Goal: Task Accomplishment & Management: Use online tool/utility

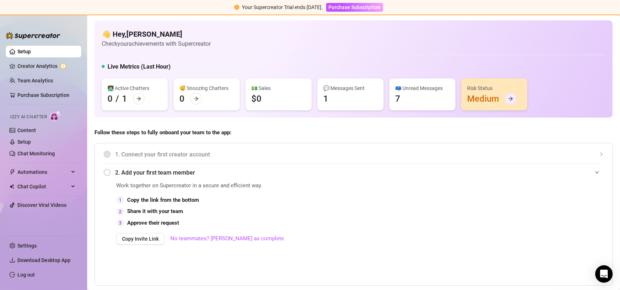
click at [513, 95] on div at bounding box center [511, 99] width 12 height 12
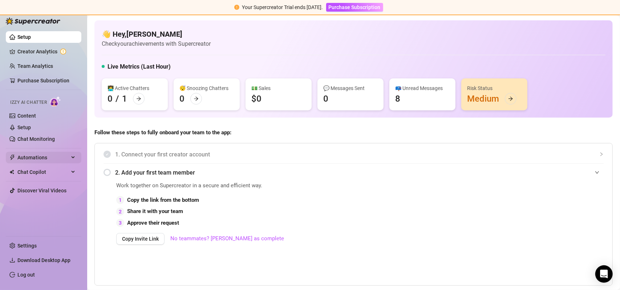
click at [39, 156] on span "Automations" at bounding box center [43, 158] width 52 height 12
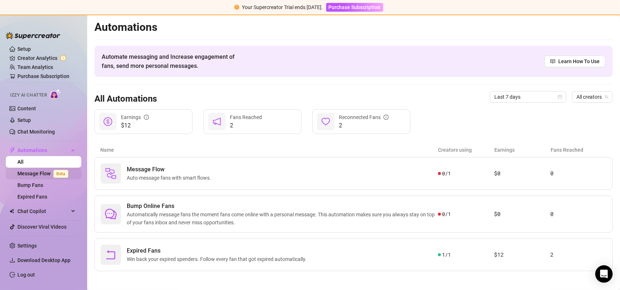
click at [43, 172] on link "Message Flow Beta" at bounding box center [44, 174] width 54 height 6
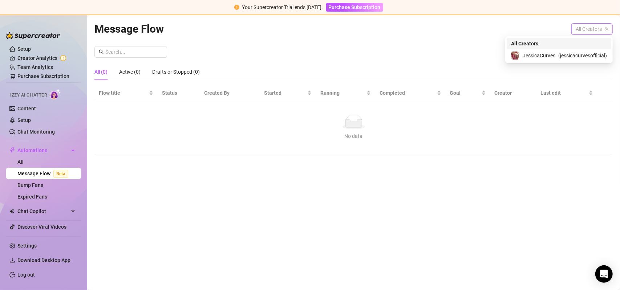
click at [582, 29] on span "All Creators" at bounding box center [592, 29] width 33 height 11
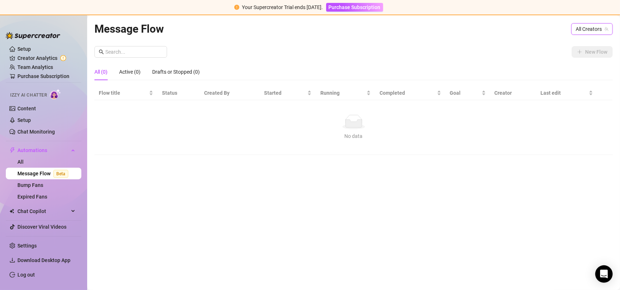
click at [582, 29] on span "All Creators" at bounding box center [592, 29] width 33 height 11
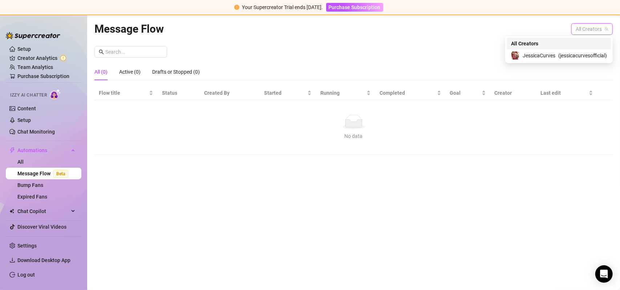
click at [582, 29] on span "All Creators" at bounding box center [592, 29] width 33 height 11
click at [542, 52] on span "JessicaCurves" at bounding box center [539, 56] width 33 height 8
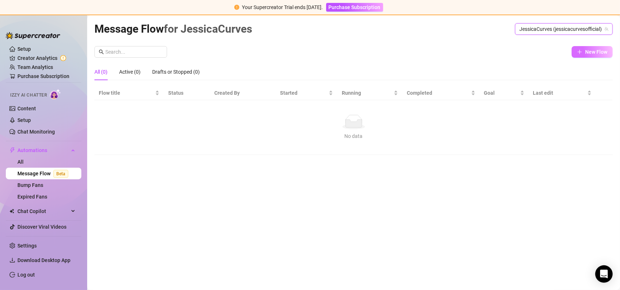
click at [589, 51] on span "New Flow" at bounding box center [597, 52] width 22 height 6
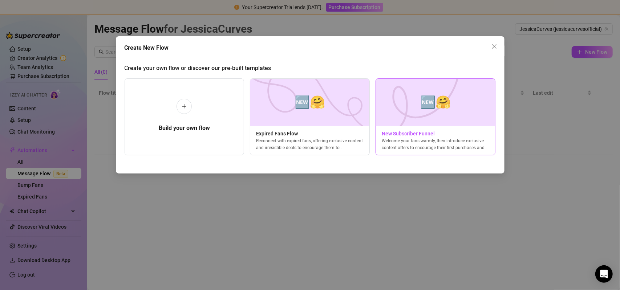
scroll to position [0, 3]
click at [432, 118] on img at bounding box center [433, 102] width 120 height 47
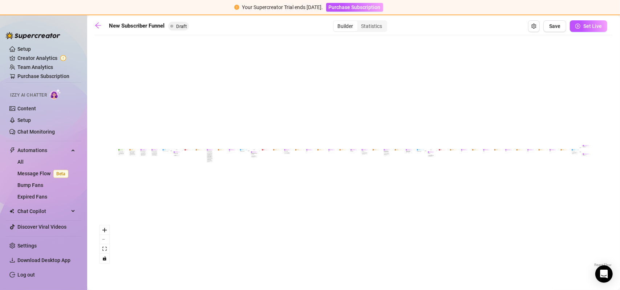
click at [120, 157] on div "If True If True If True If False If False If False If True If False Merge Merge…" at bounding box center [353, 154] width 519 height 230
click at [126, 155] on div "If True If True If True If False If False If False If True If False Merge Merge…" at bounding box center [353, 154] width 519 height 230
click at [166, 154] on div "If True If True If True If False If False If False If True If False Merge Merge…" at bounding box center [353, 154] width 519 height 230
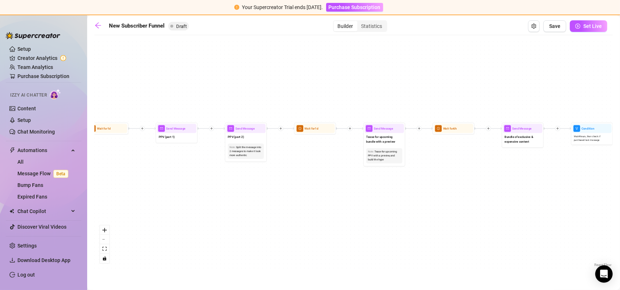
drag, startPoint x: 173, startPoint y: 110, endPoint x: 620, endPoint y: 193, distance: 454.7
click at [620, 193] on main "New Subscriber Funnel Draft Builder Statistics Save Set Live If True If True If…" at bounding box center [353, 152] width 533 height 275
click at [170, 143] on div "Send Message PPV (part 1)" at bounding box center [177, 133] width 42 height 21
type textarea "PPV (part 1)"
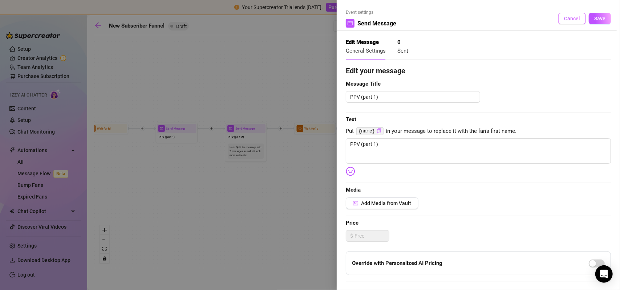
click at [564, 18] on span "Cancel" at bounding box center [572, 19] width 16 height 6
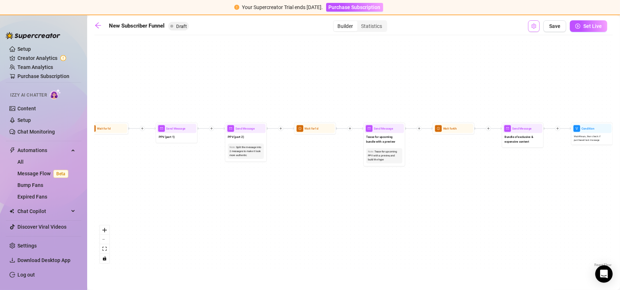
click at [537, 27] on icon "setting" at bounding box center [534, 26] width 5 height 5
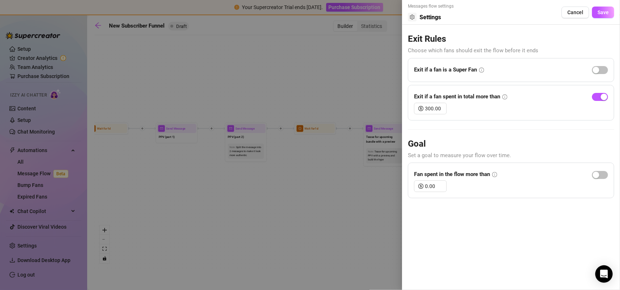
click at [233, 68] on div at bounding box center [310, 145] width 620 height 290
